Goal: Transaction & Acquisition: Book appointment/travel/reservation

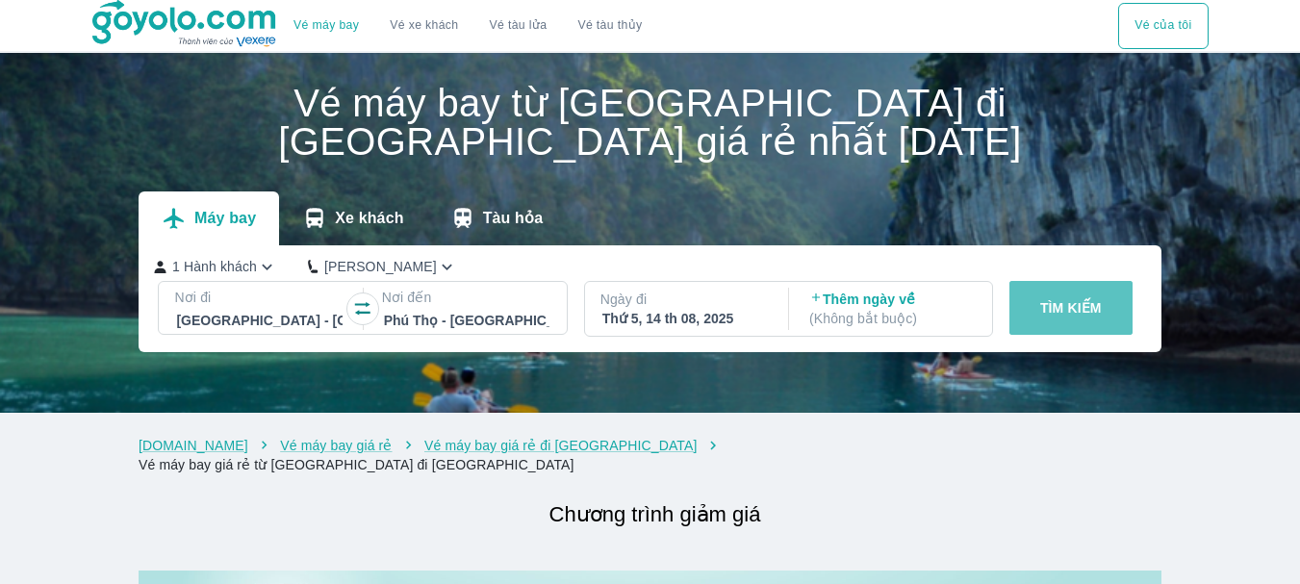
click at [1079, 302] on p "TÌM KIẾM" at bounding box center [1071, 307] width 62 height 19
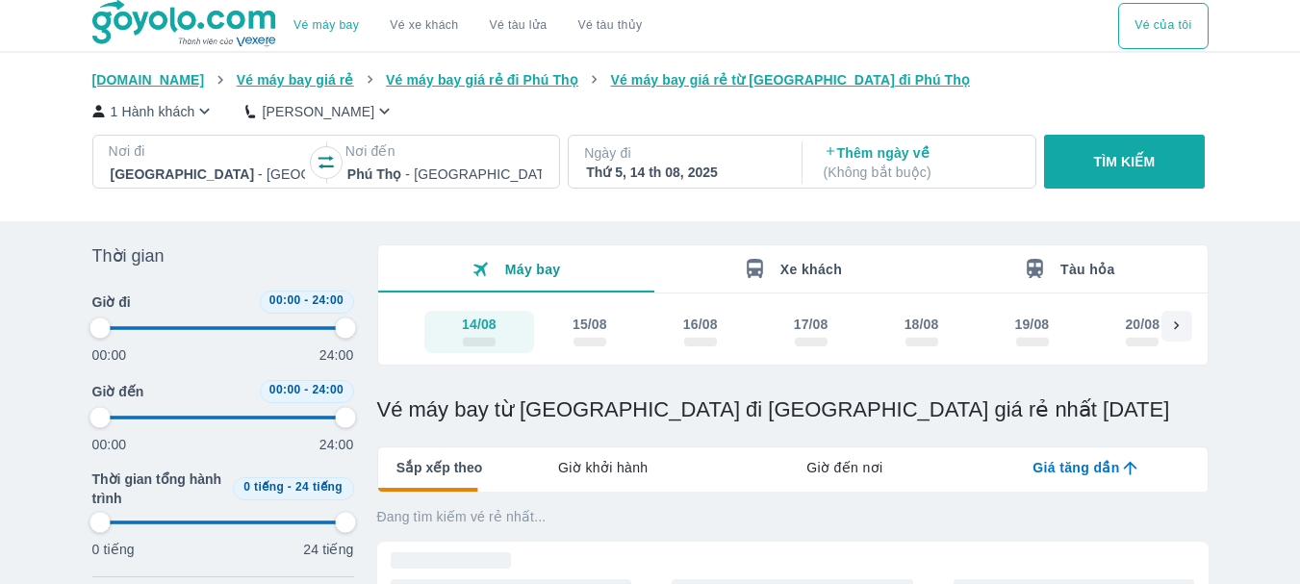
type input "97.9166666666667"
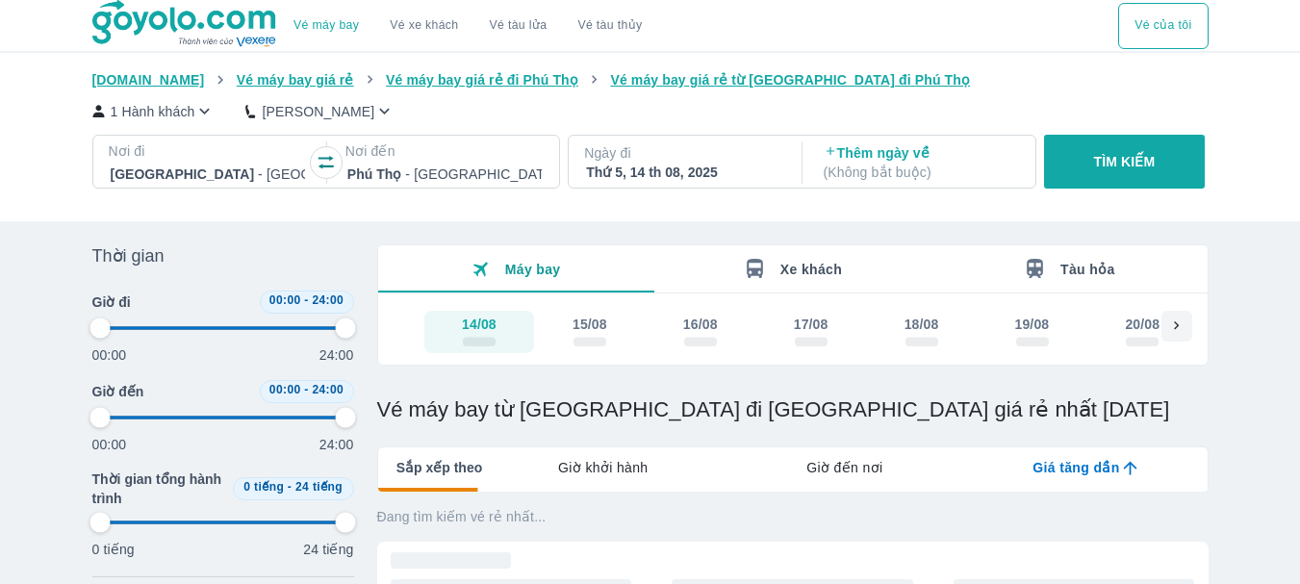
type input "97.9166666666667"
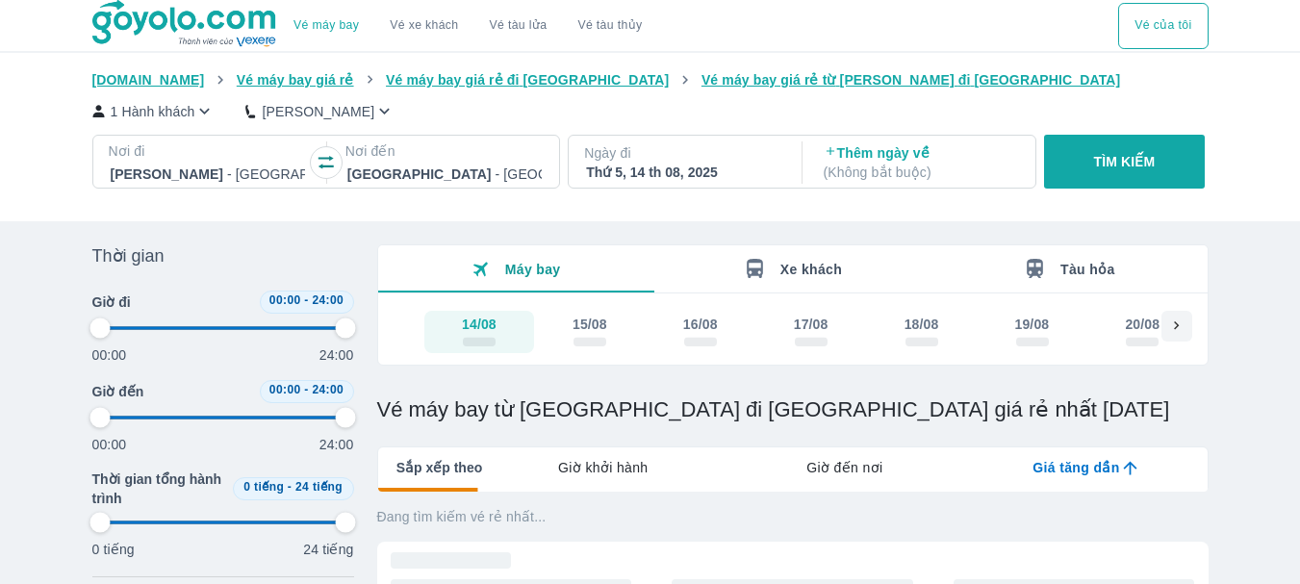
type input "97.9166666666667"
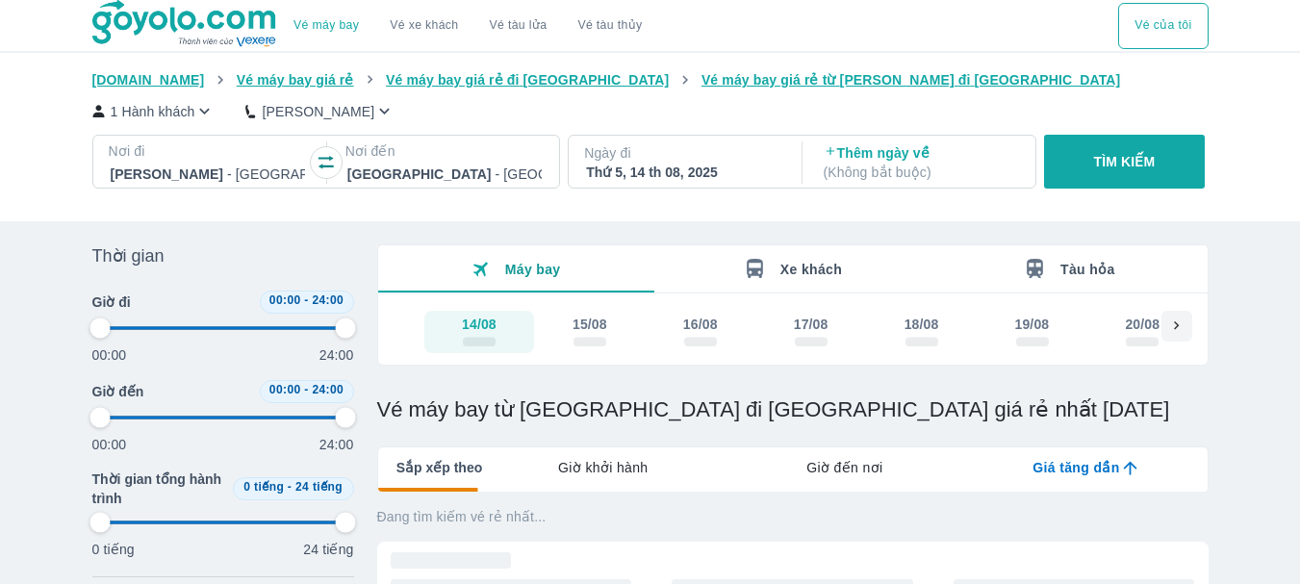
type input "97.9166666666667"
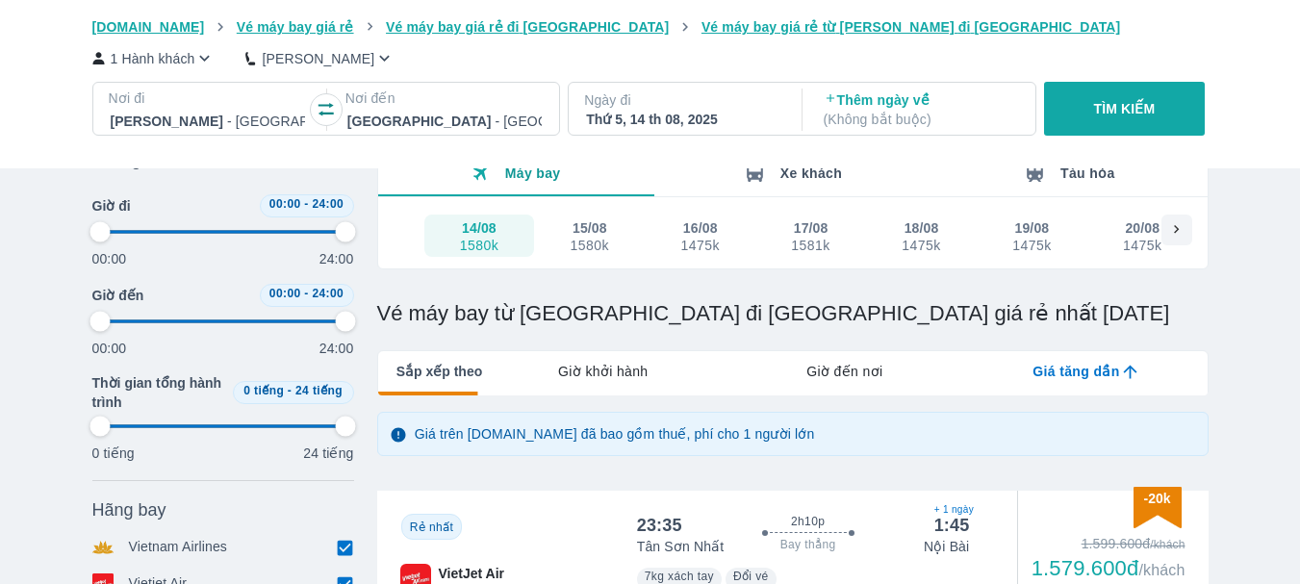
type input "97.9166666666667"
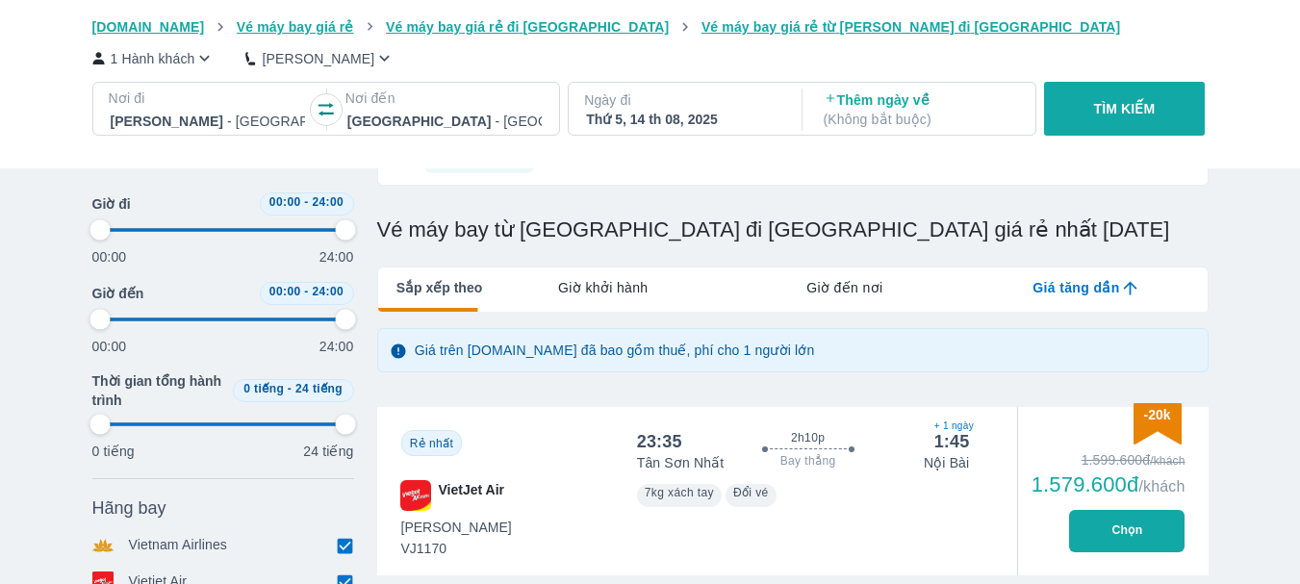
type input "97.9166666666667"
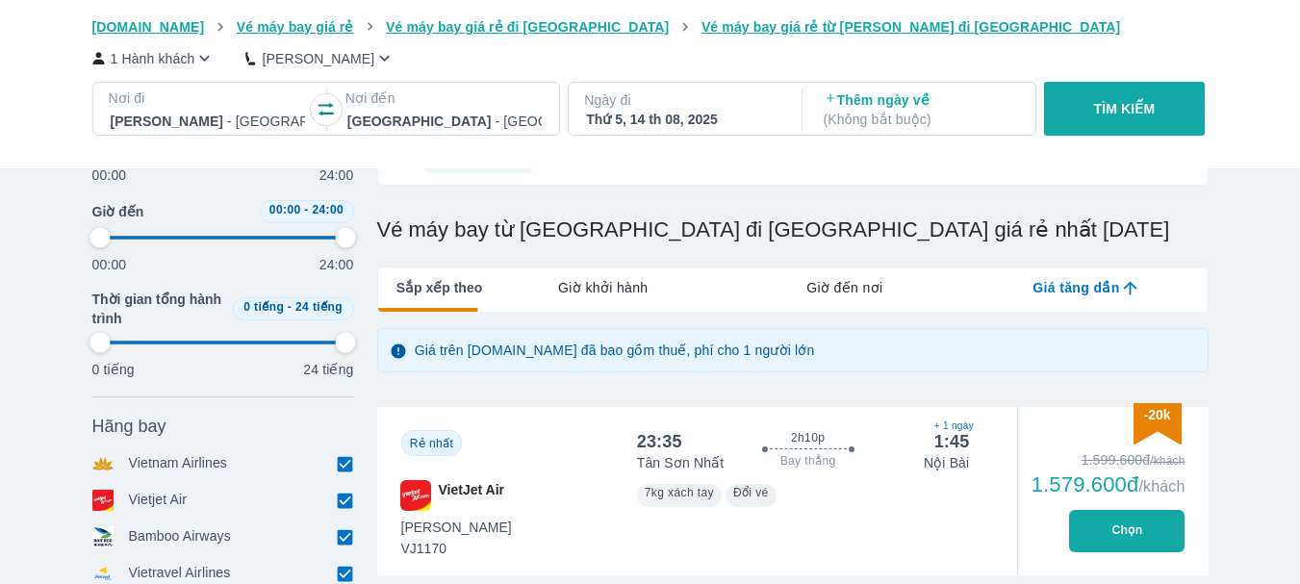
type input "97.9166666666667"
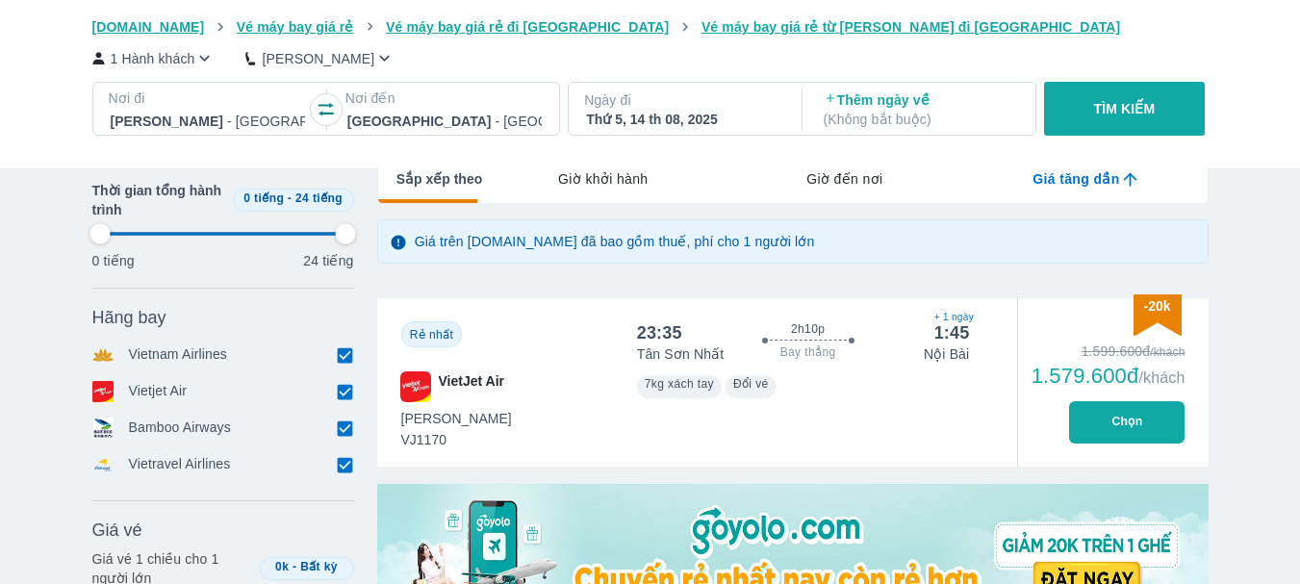
type input "97.9166666666667"
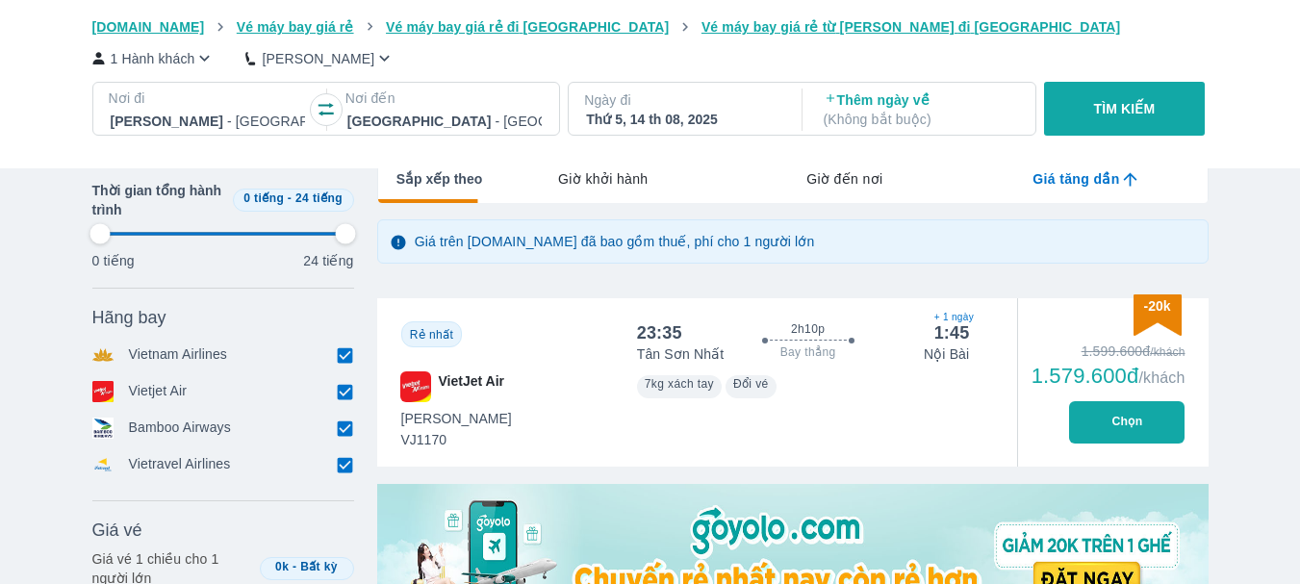
type input "97.9166666666667"
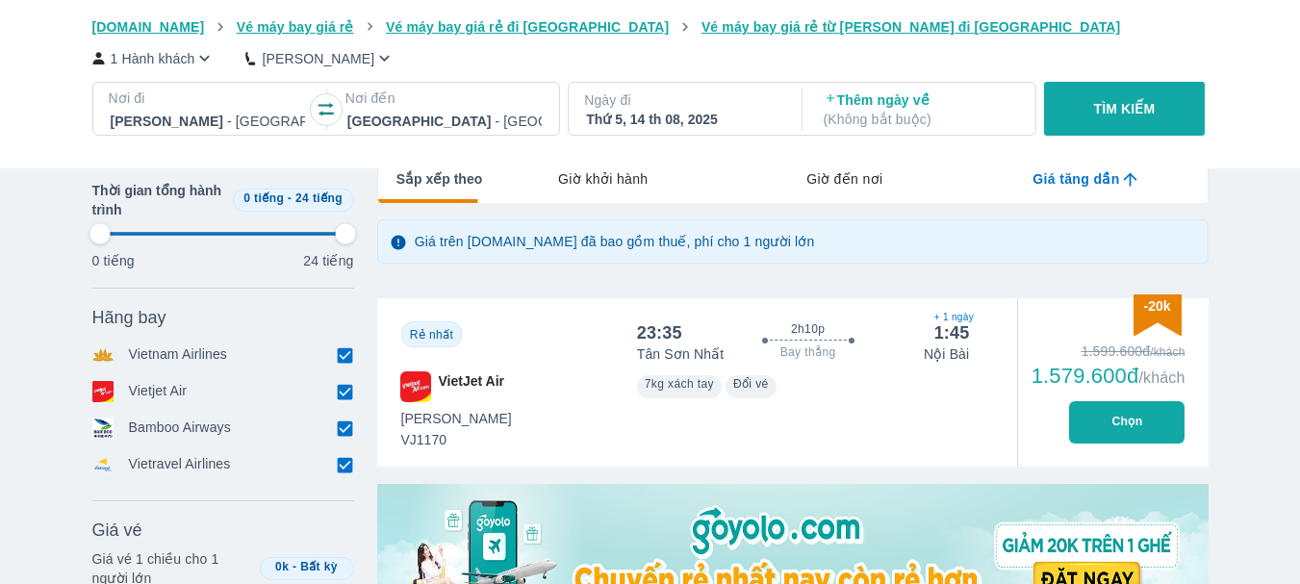
type input "97.9166666666667"
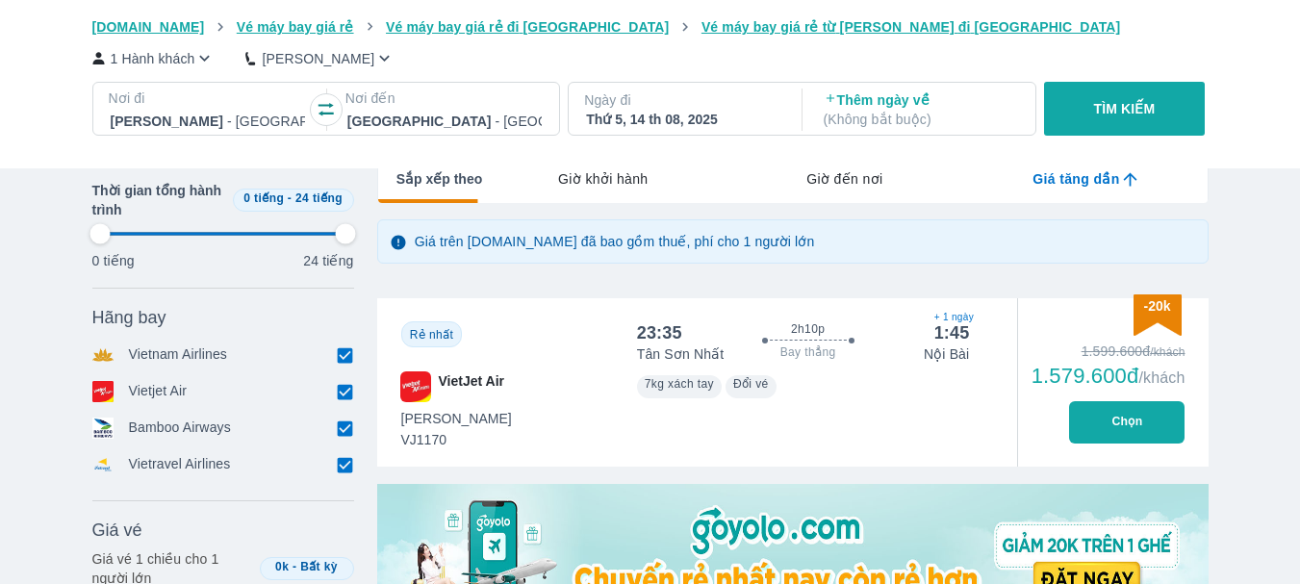
type input "97.9166666666667"
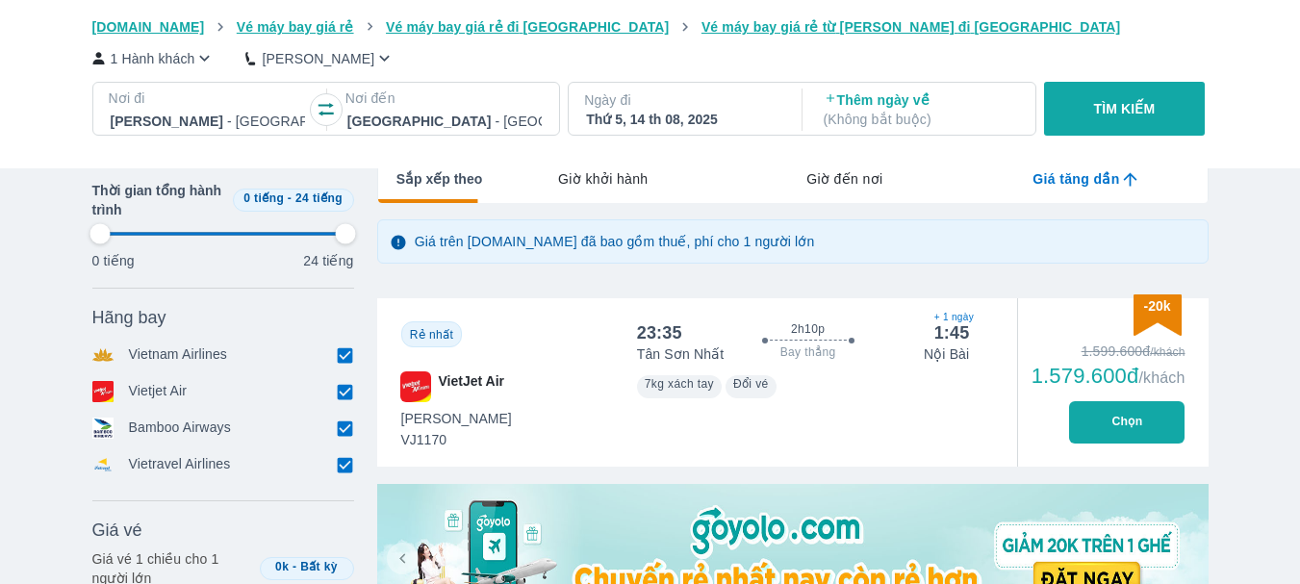
type input "97.9166666666667"
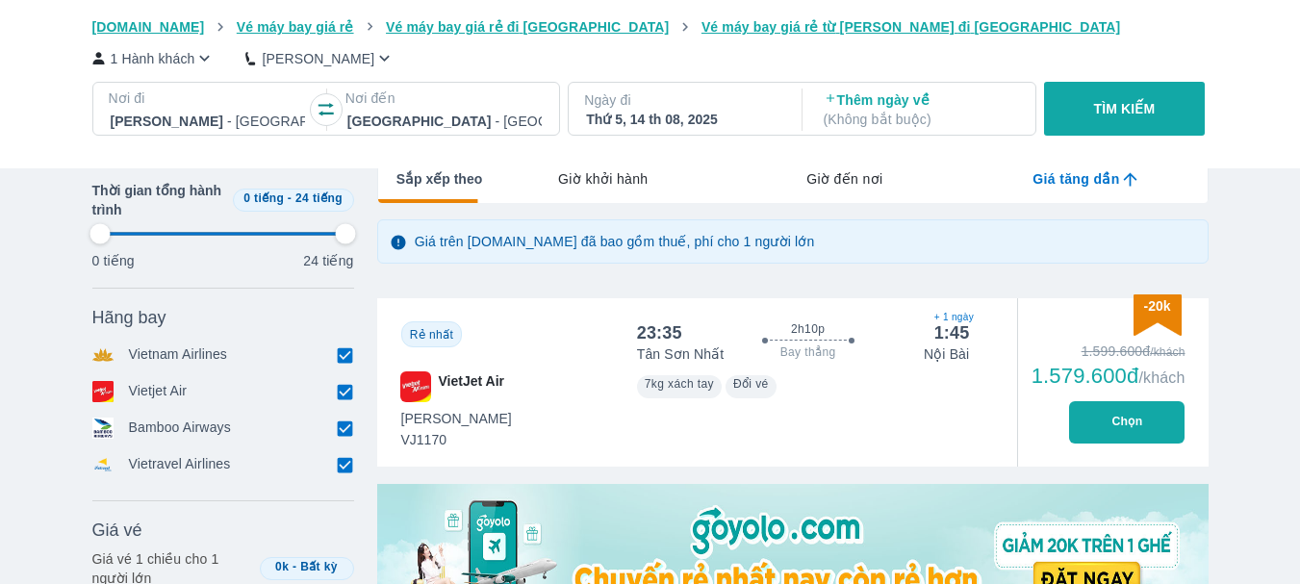
type input "97.9166666666667"
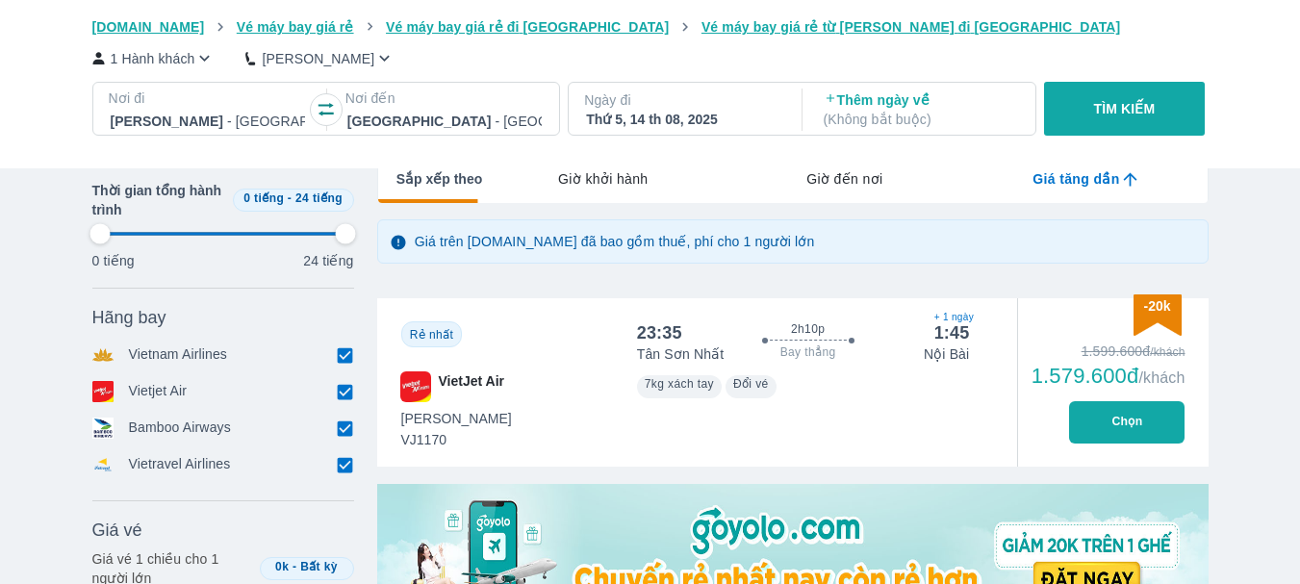
type input "97.9166666666667"
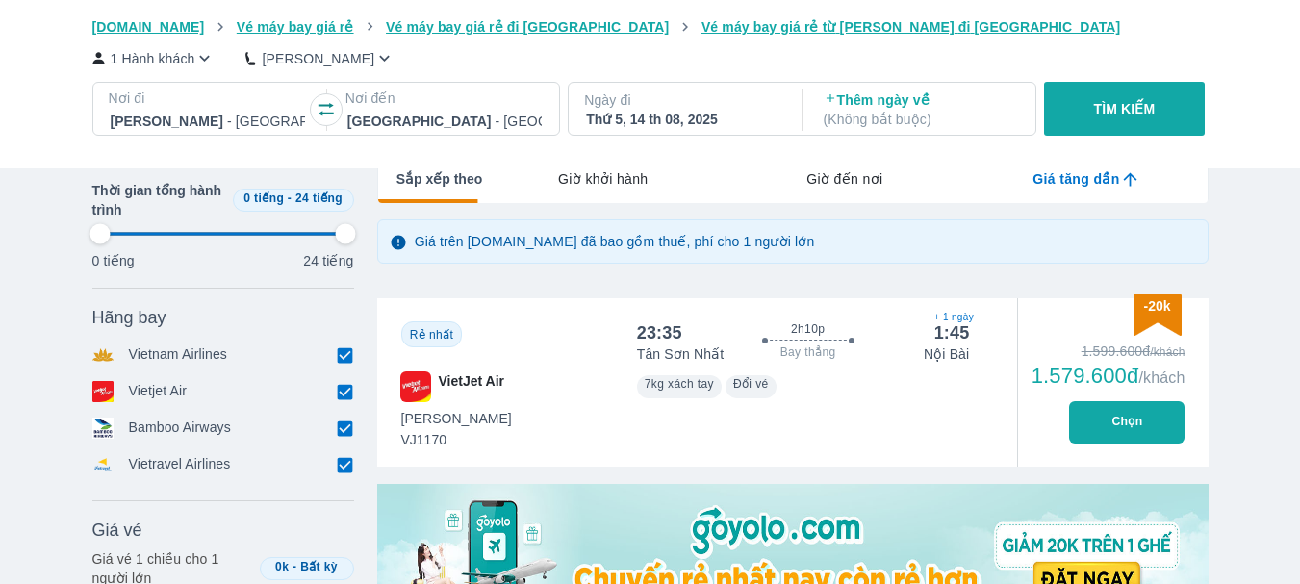
type input "97.9166666666667"
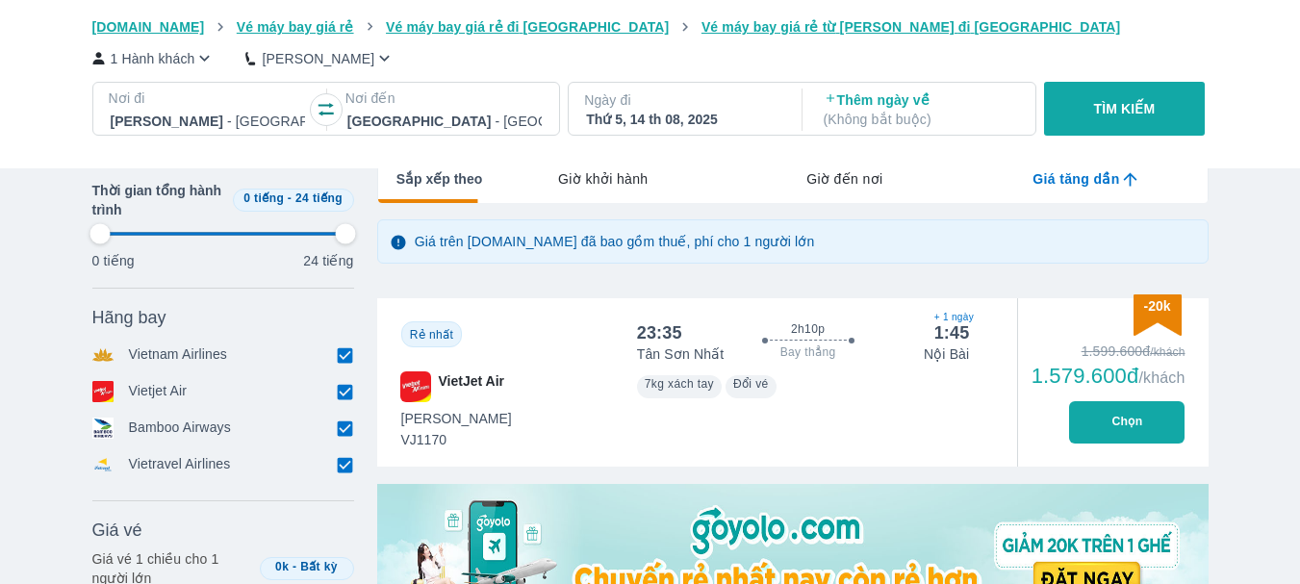
type input "97.9166666666667"
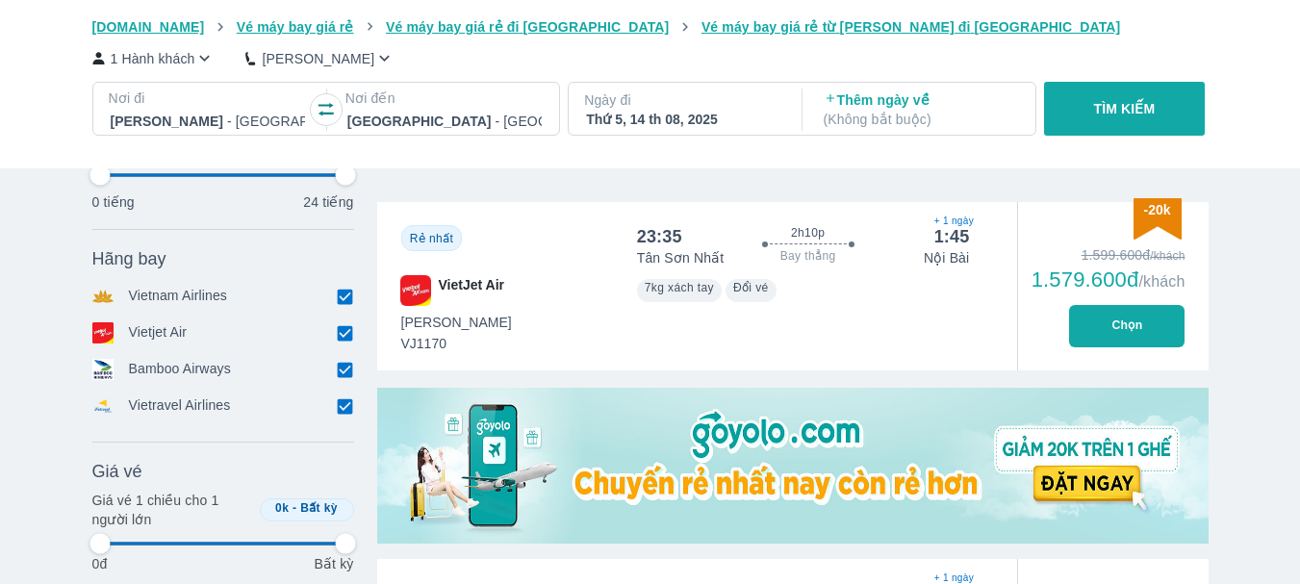
type input "97.9166666666667"
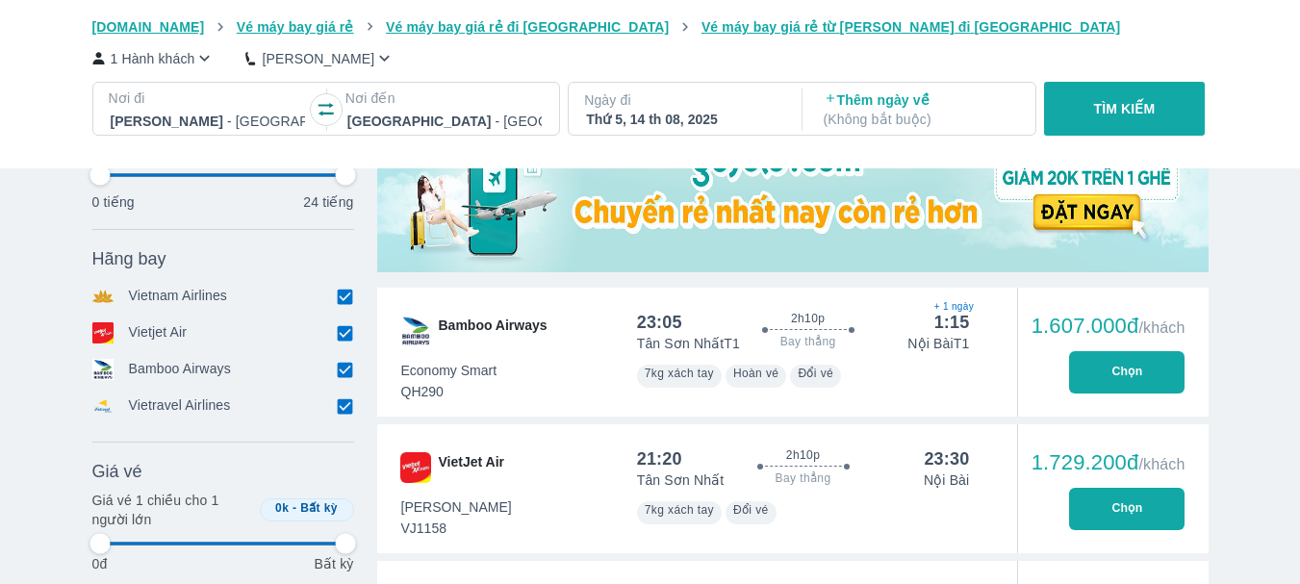
type input "97.9166666666667"
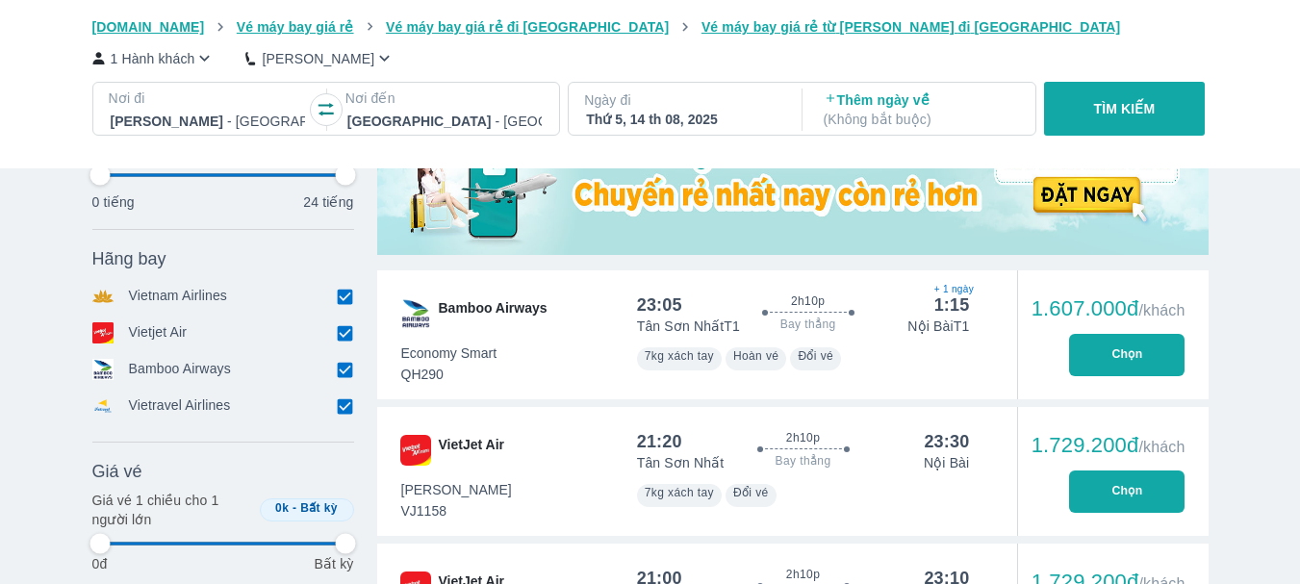
type input "97.9166666666667"
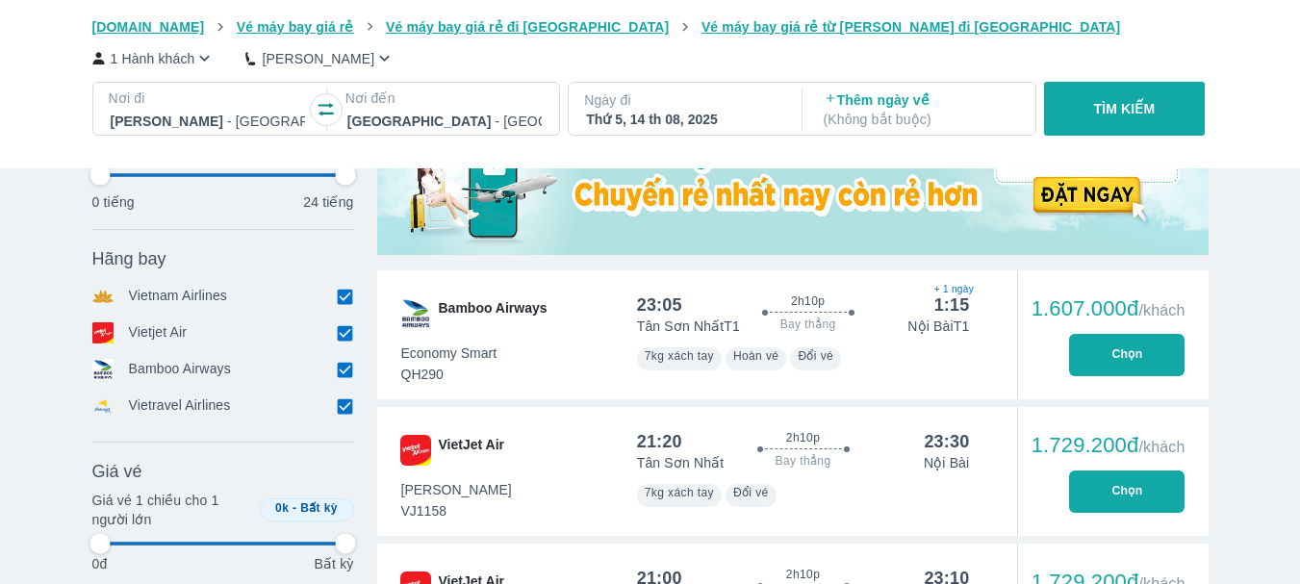
type input "97.9166666666667"
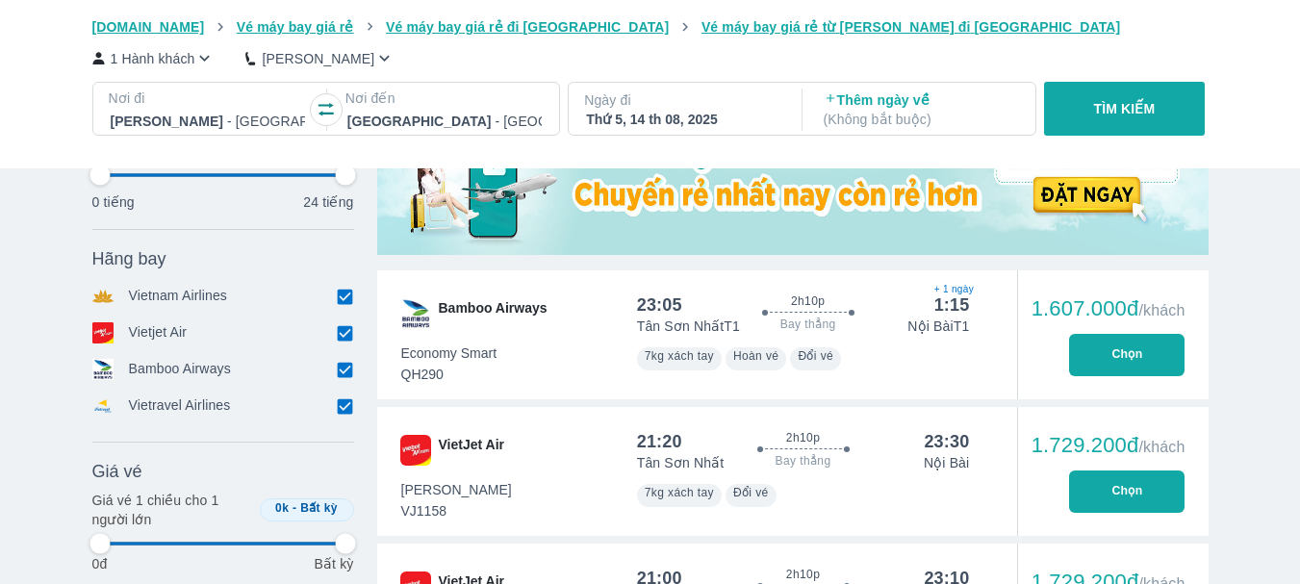
type input "97.9166666666667"
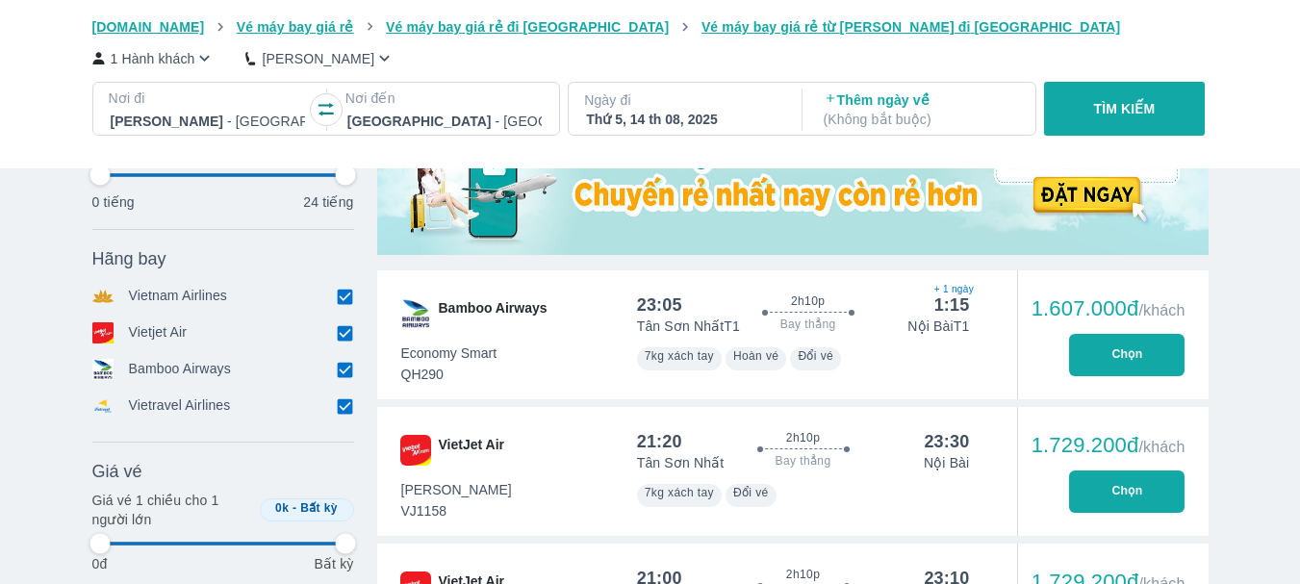
type input "97.9166666666667"
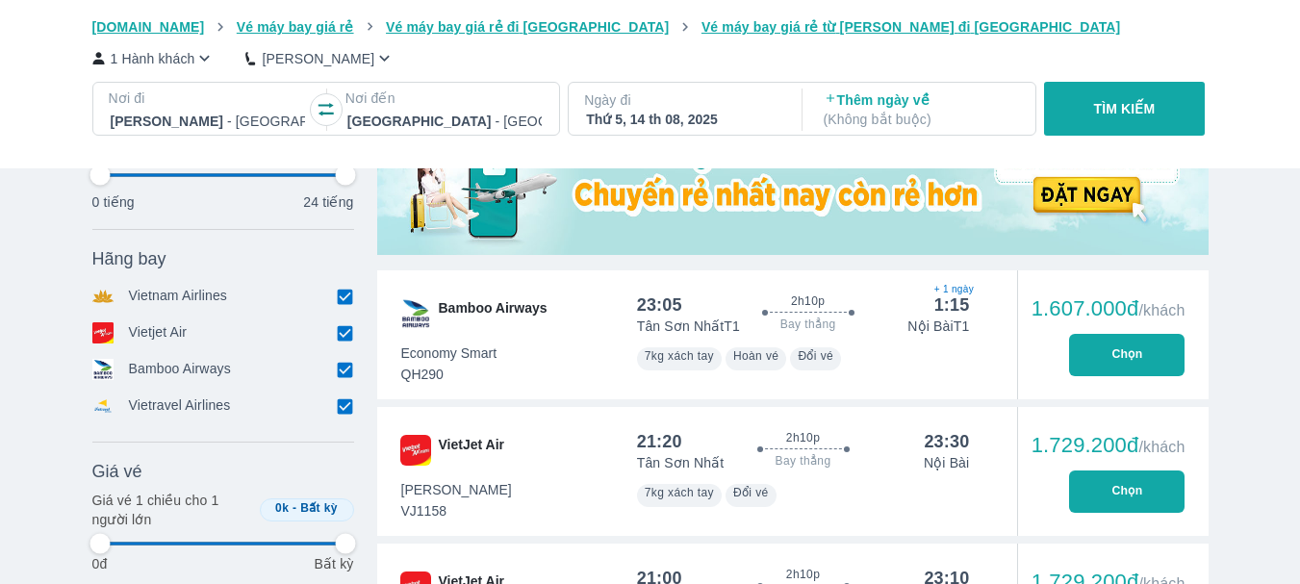
type input "97.9166666666667"
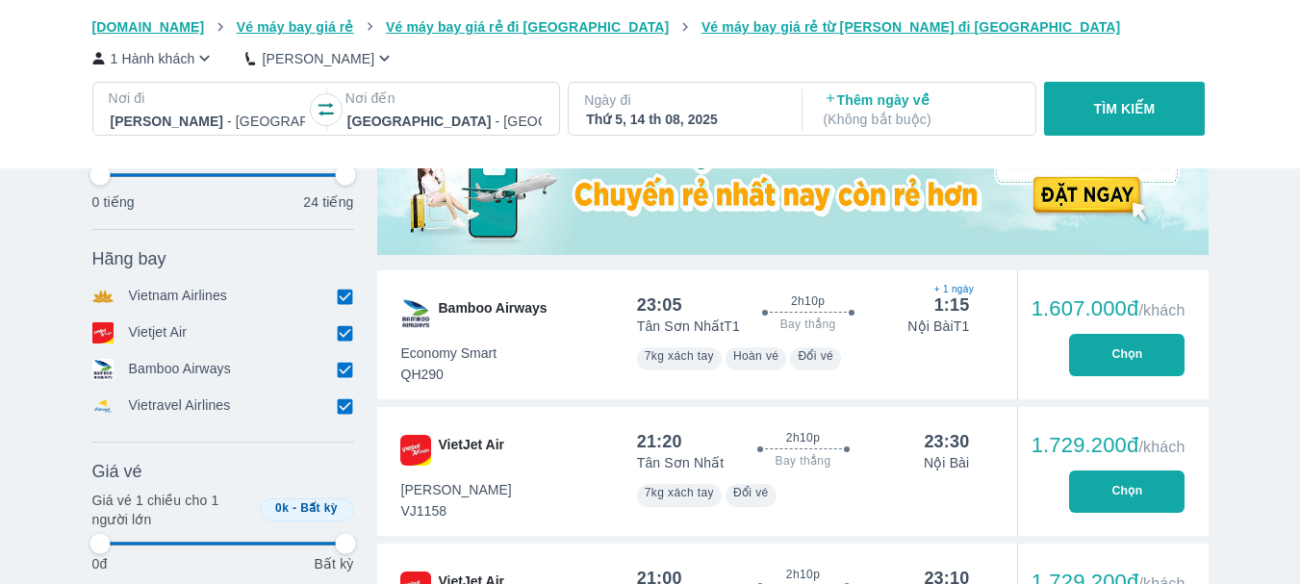
type input "97.9166666666667"
